Goal: Task Accomplishment & Management: Complete application form

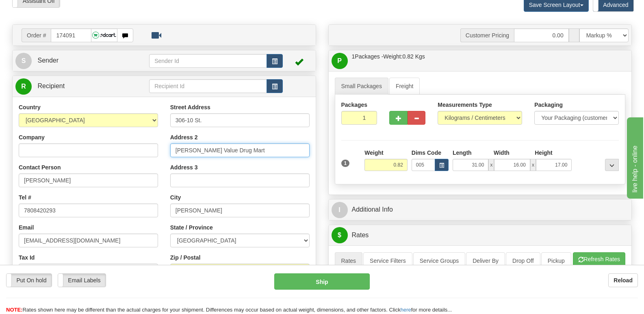
scroll to position [41, 0]
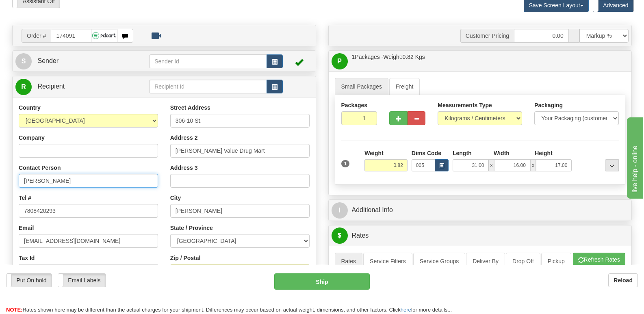
click at [77, 183] on input "[PERSON_NAME]" at bounding box center [88, 181] width 139 height 14
click at [234, 127] on input "306-10 St." at bounding box center [239, 121] width 139 height 14
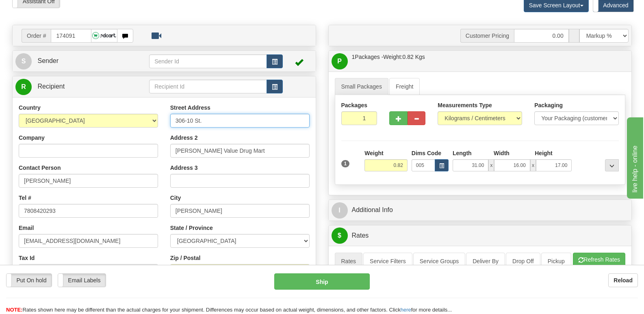
click at [234, 127] on input "306-10 St." at bounding box center [239, 121] width 139 height 14
click at [229, 158] on div "Street Address [STREET_ADDRESS] Address 2 [PERSON_NAME] Value Drug Mart Address…" at bounding box center [240, 213] width 152 height 219
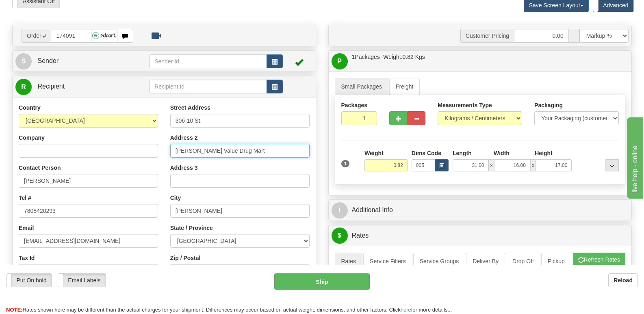
click at [230, 149] on input "[PERSON_NAME] Value Drug Mart" at bounding box center [239, 151] width 139 height 14
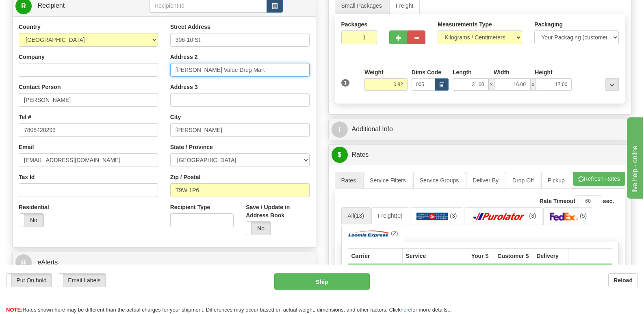
scroll to position [122, 0]
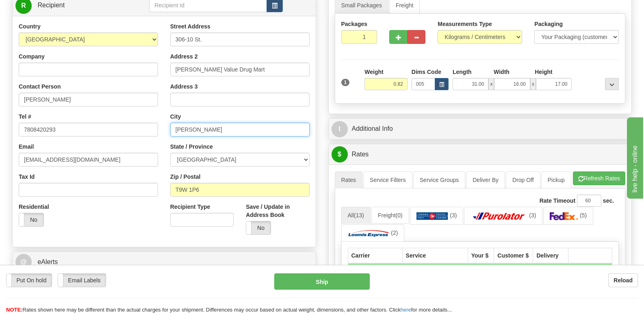
click at [227, 132] on input "[PERSON_NAME]" at bounding box center [239, 130] width 139 height 14
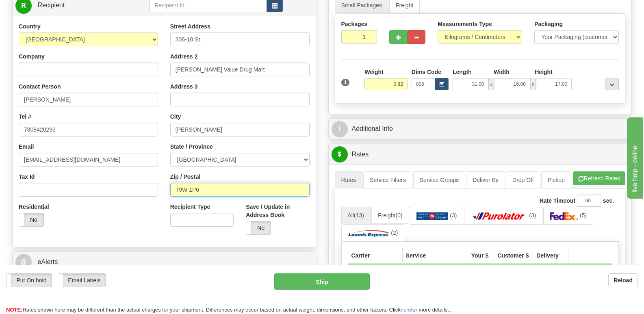
click at [210, 186] on input "T9W 1P6" at bounding box center [239, 190] width 139 height 14
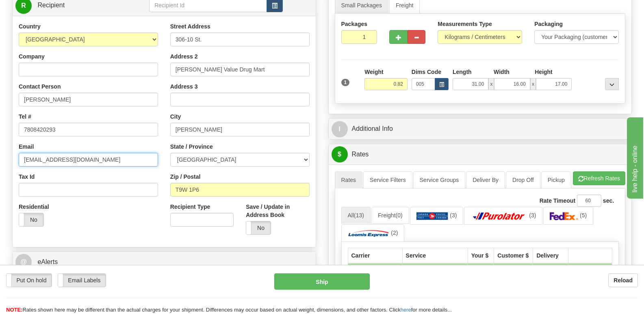
click at [141, 161] on input "[EMAIL_ADDRESS][DOMAIN_NAME]" at bounding box center [88, 160] width 139 height 14
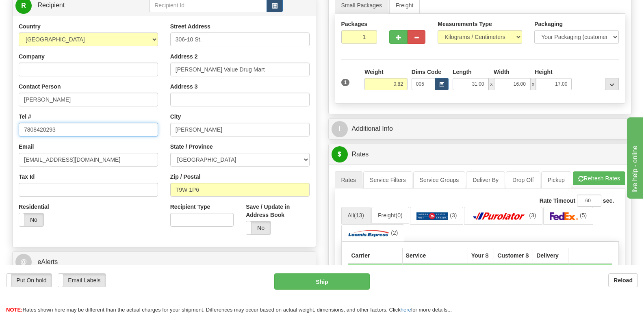
click at [85, 123] on input "7808420293" at bounding box center [88, 130] width 139 height 14
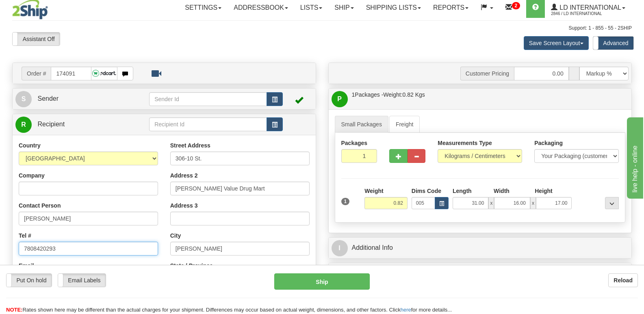
scroll to position [0, 0]
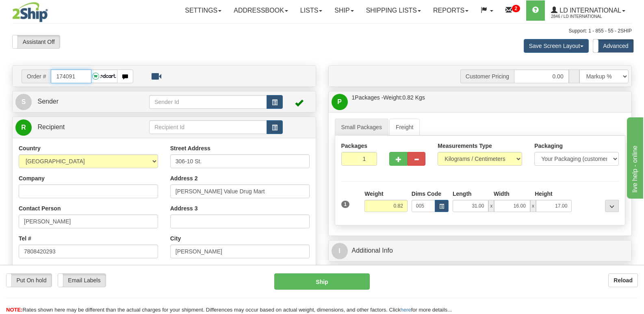
click at [78, 69] on input "174091" at bounding box center [71, 76] width 40 height 14
type input "174152"
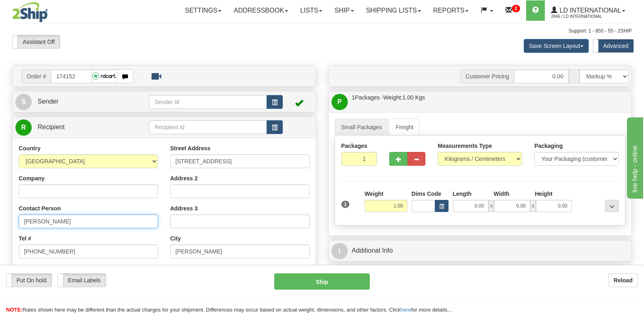
click at [95, 216] on input "[PERSON_NAME]" at bounding box center [88, 222] width 139 height 14
click at [237, 165] on input "[STREET_ADDRESS]" at bounding box center [239, 161] width 139 height 14
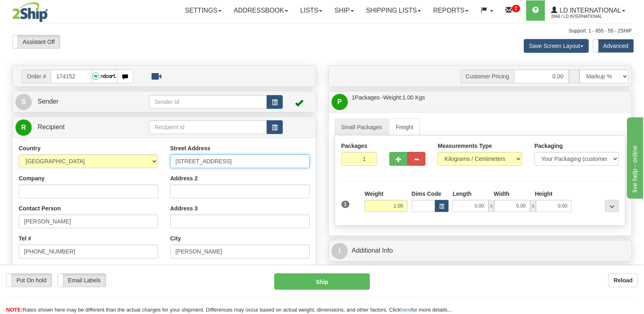
click at [237, 165] on input "[STREET_ADDRESS]" at bounding box center [239, 161] width 139 height 14
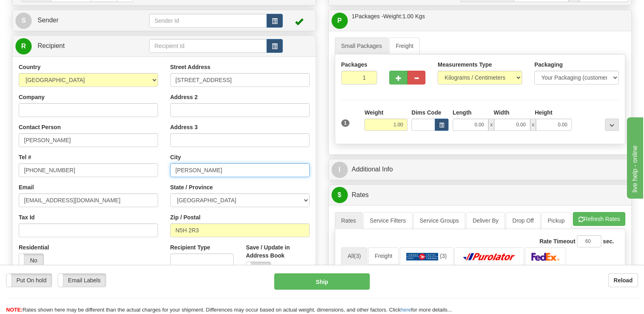
click at [231, 172] on input "[PERSON_NAME]" at bounding box center [239, 170] width 139 height 14
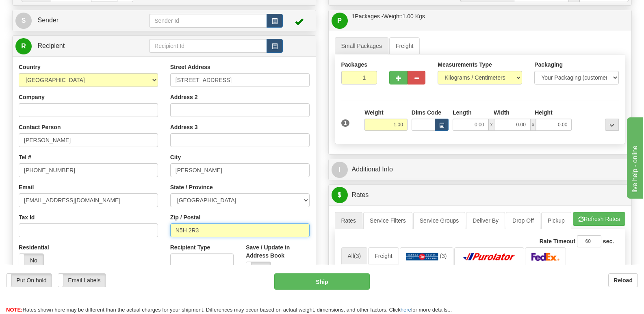
click at [223, 227] on input "N5H 2R3" at bounding box center [239, 230] width 139 height 14
click at [119, 179] on div "Country [GEOGRAPHIC_DATA] [GEOGRAPHIC_DATA] [GEOGRAPHIC_DATA] [GEOGRAPHIC_DATA]…" at bounding box center [89, 168] width 152 height 210
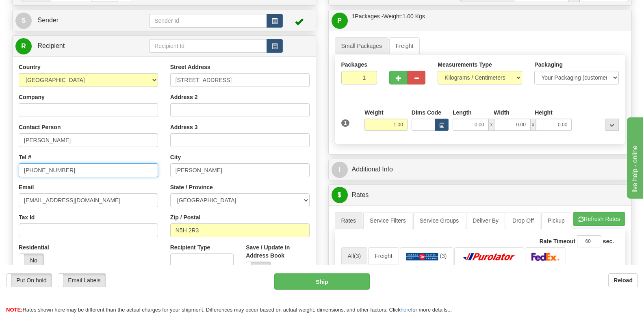
click at [119, 172] on input "[PHONE_NUMBER]" at bounding box center [88, 170] width 139 height 14
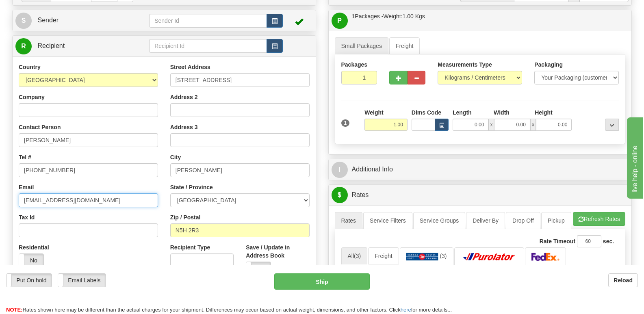
click at [112, 195] on input "[EMAIL_ADDRESS][DOMAIN_NAME]" at bounding box center [88, 200] width 139 height 14
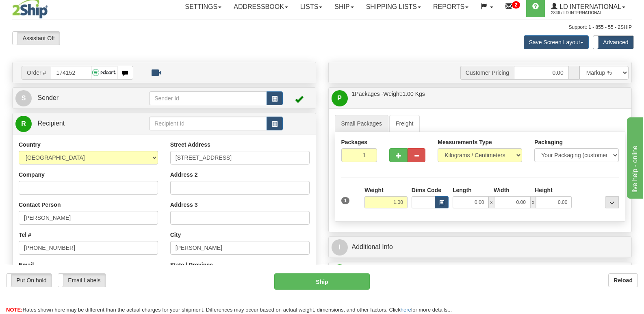
scroll to position [0, 0]
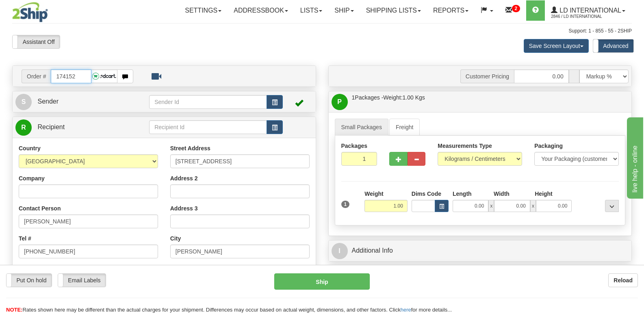
click at [78, 74] on input "174152" at bounding box center [71, 76] width 40 height 14
type input "174139"
click at [76, 223] on input "[PERSON_NAME]" at bounding box center [88, 222] width 139 height 14
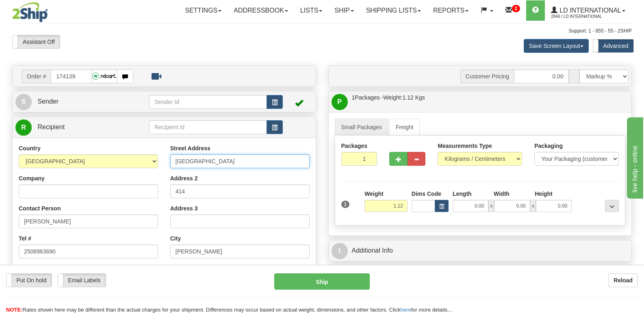
click at [225, 160] on input "[GEOGRAPHIC_DATA]" at bounding box center [239, 161] width 139 height 14
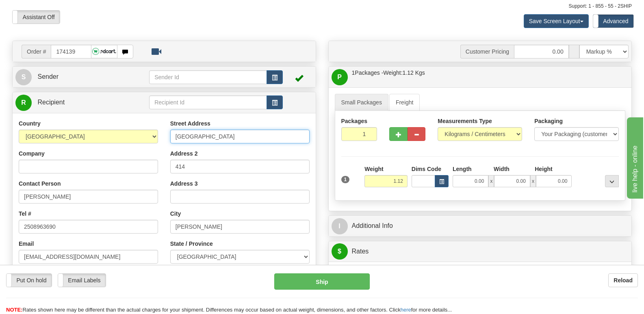
scroll to position [81, 0]
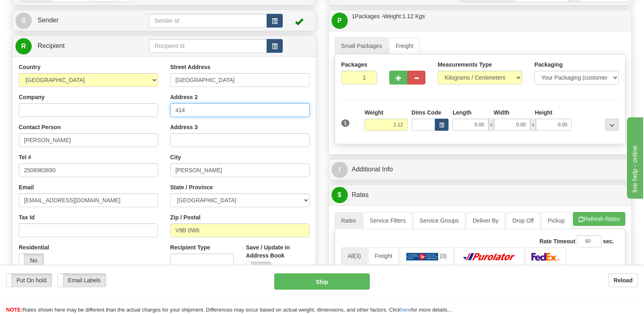
click at [208, 108] on input "414" at bounding box center [239, 110] width 139 height 14
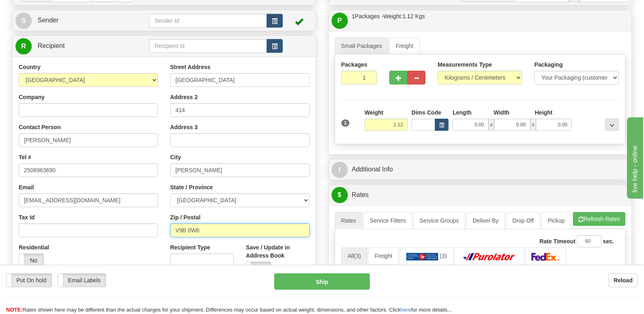
click at [198, 225] on input "V9B 0W6" at bounding box center [239, 230] width 139 height 14
click at [97, 189] on div "Email [EMAIL_ADDRESS][DOMAIN_NAME]" at bounding box center [88, 195] width 139 height 24
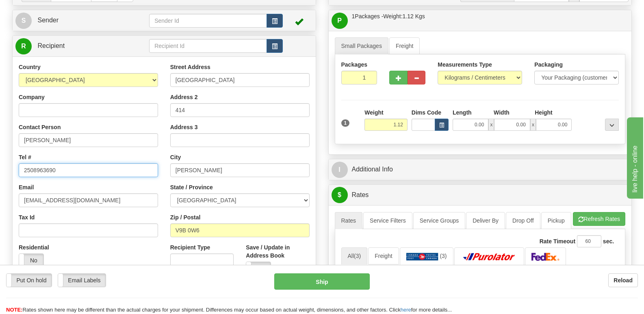
click at [96, 176] on input "2508963690" at bounding box center [88, 170] width 139 height 14
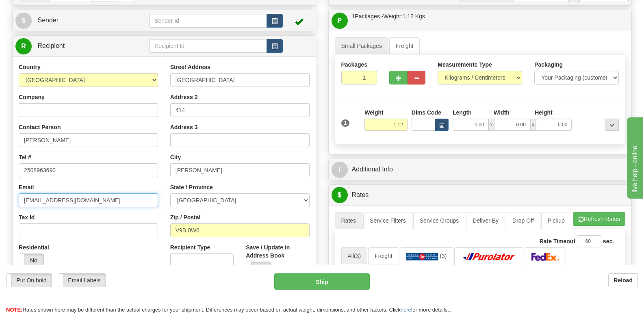
click at [144, 204] on input "[EMAIL_ADDRESS][DOMAIN_NAME]" at bounding box center [88, 200] width 139 height 14
